Goal: Transaction & Acquisition: Subscribe to service/newsletter

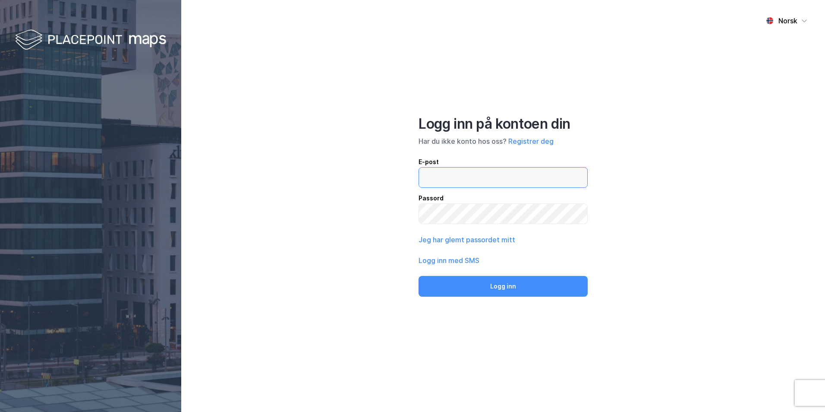
click at [447, 181] on input "email" at bounding box center [503, 177] width 168 height 20
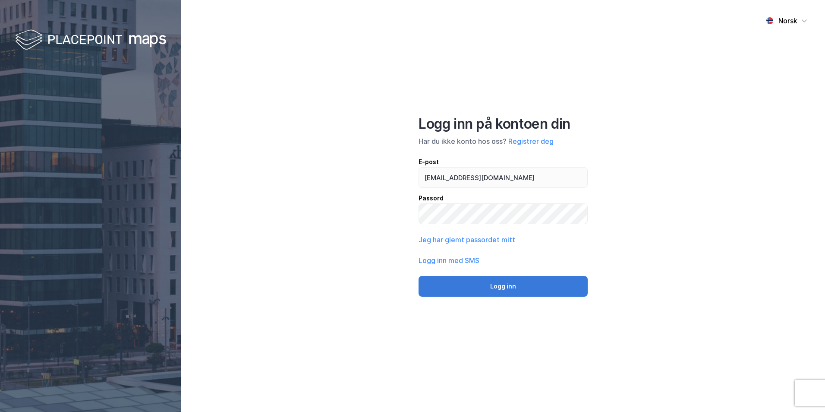
click at [477, 290] on button "Logg inn" at bounding box center [503, 286] width 169 height 21
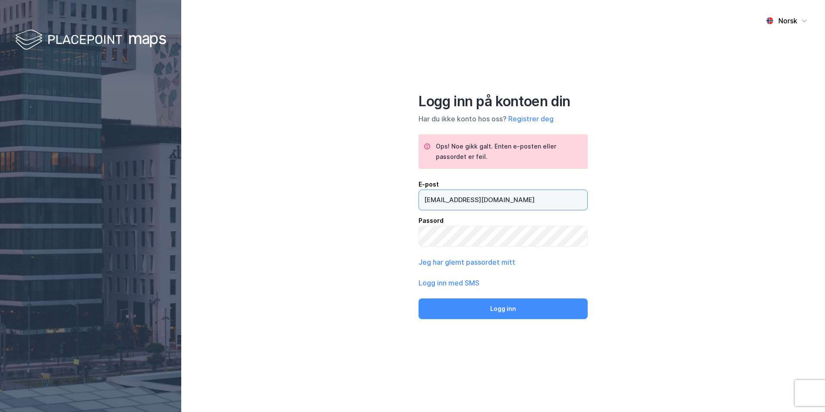
click at [486, 200] on input "[EMAIL_ADDRESS][DOMAIN_NAME]" at bounding box center [503, 200] width 168 height 20
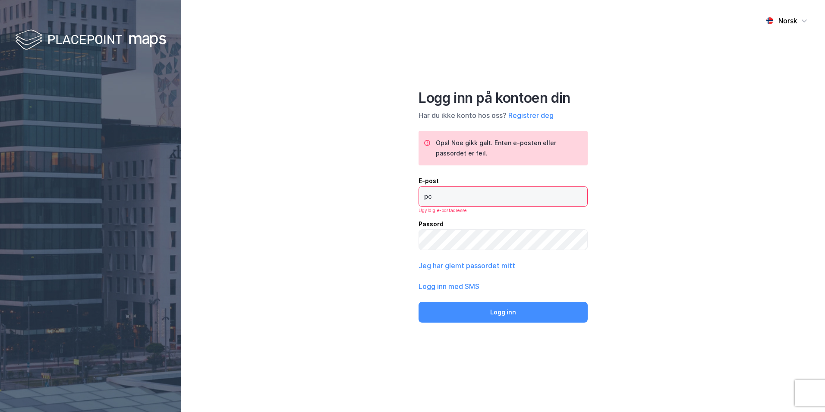
type input "p"
click at [389, 288] on div "Norsk Logg inn på kontoen din Har du ikke konto hos oss? Registrer deg Ops! Noe…" at bounding box center [503, 206] width 644 height 412
click at [434, 197] on input "email" at bounding box center [503, 196] width 168 height 20
type input "[EMAIL_ADDRESS][PERSON_NAME][DOMAIN_NAME]"
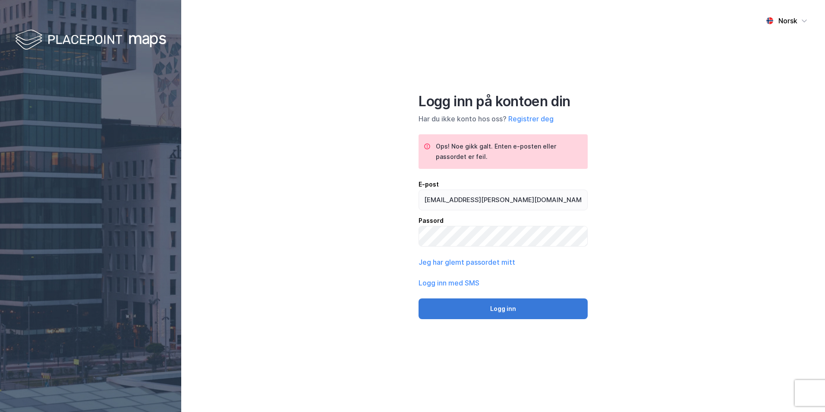
click at [482, 310] on button "Logg inn" at bounding box center [503, 308] width 169 height 21
click at [501, 309] on button "Logg inn" at bounding box center [503, 308] width 169 height 21
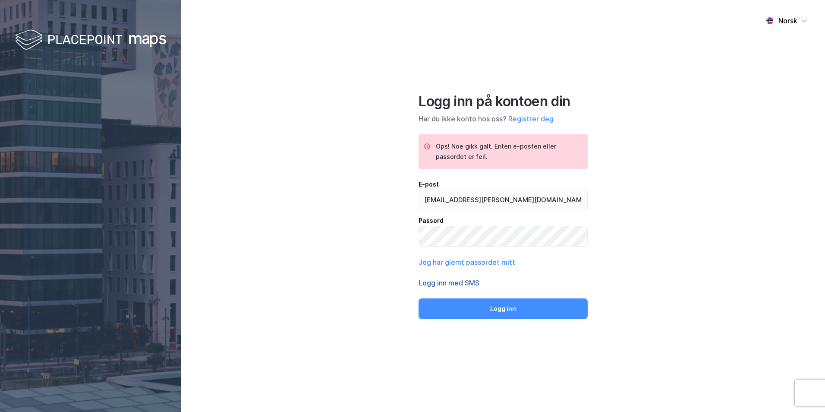
click at [456, 283] on button "Logg inn med SMS" at bounding box center [449, 282] width 61 height 10
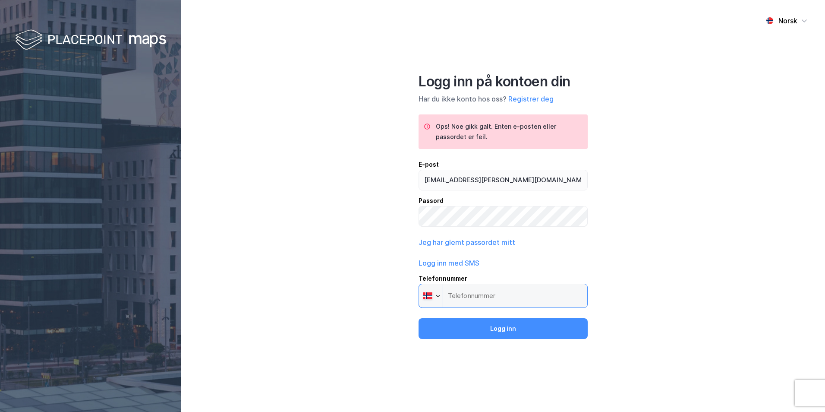
click at [455, 296] on input "Telefonnummer Phone" at bounding box center [503, 295] width 169 height 24
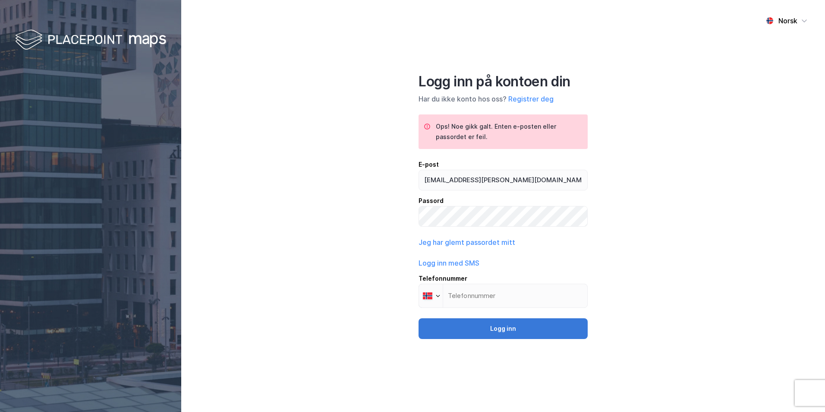
click at [487, 333] on button "Logg inn" at bounding box center [503, 328] width 169 height 21
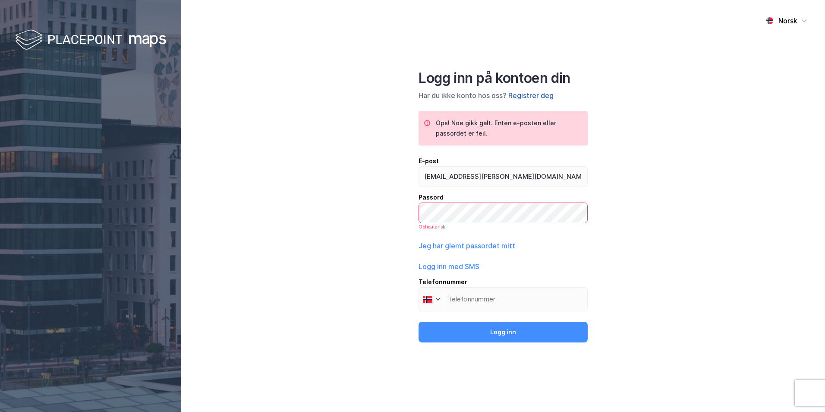
click at [519, 98] on button "Registrer deg" at bounding box center [530, 95] width 45 height 10
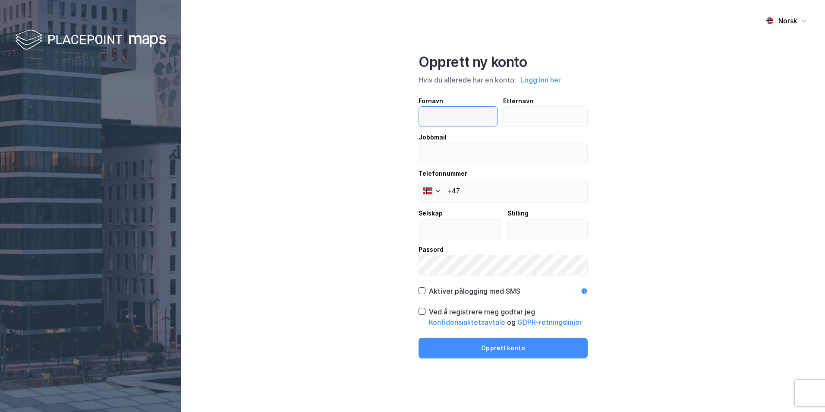
click at [490, 116] on input "text" at bounding box center [458, 117] width 79 height 20
type input "PEER"
type input "[PERSON_NAME]"
type input "[EMAIL_ADDRESS][PERSON_NAME][DOMAIN_NAME]"
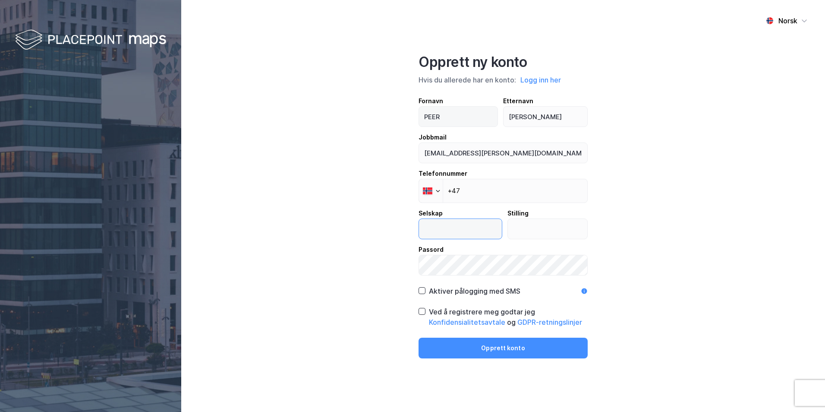
type input "[PERSON_NAME]"
click at [482, 192] on input "+47" at bounding box center [503, 191] width 169 height 24
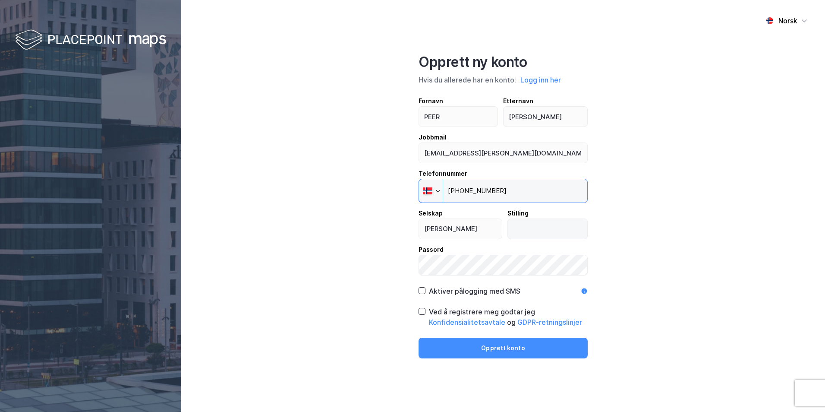
type input "[PHONE_NUMBER]"
click at [526, 233] on input "text" at bounding box center [548, 229] width 80 height 20
type input "founding partner"
click at [422, 292] on icon at bounding box center [422, 290] width 6 height 6
click at [422, 311] on icon at bounding box center [422, 311] width 6 height 6
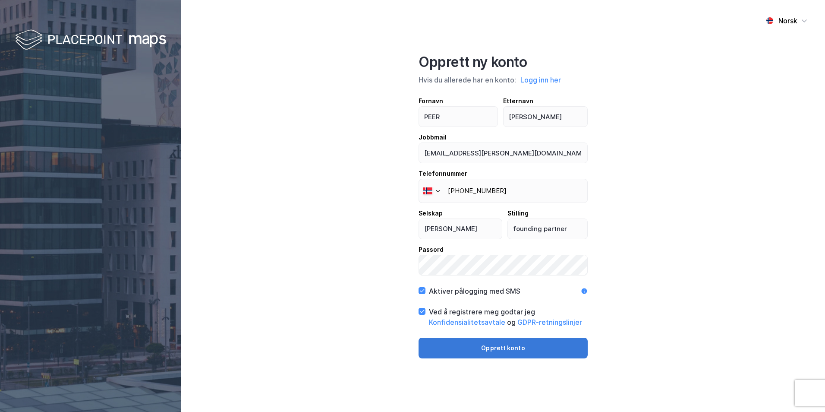
click at [504, 344] on button "Opprett konto" at bounding box center [503, 347] width 169 height 21
